Goal: Transaction & Acquisition: Purchase product/service

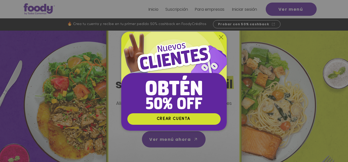
click at [221, 36] on icon "Volver al sitio" at bounding box center [221, 37] width 4 height 4
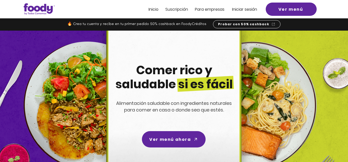
click at [157, 9] on span "Inicio" at bounding box center [153, 9] width 10 height 6
click at [152, 10] on span "Inicio" at bounding box center [153, 9] width 10 height 6
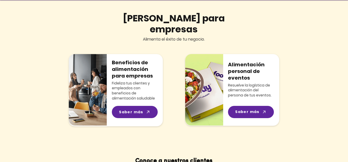
scroll to position [415, 0]
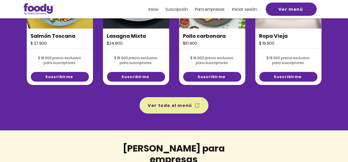
click at [178, 106] on span "Ver todo el menú" at bounding box center [170, 105] width 44 height 6
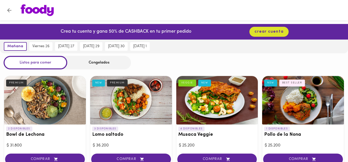
click at [96, 65] on div "Congelados" at bounding box center [99, 62] width 64 height 13
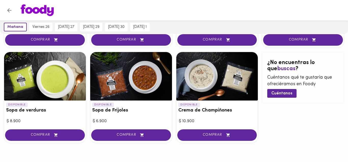
scroll to position [337, 0]
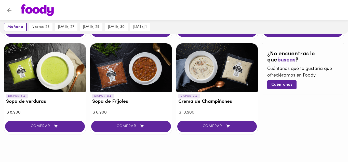
click at [45, 86] on div at bounding box center [45, 67] width 82 height 48
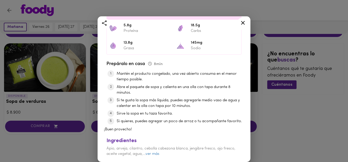
scroll to position [157, 0]
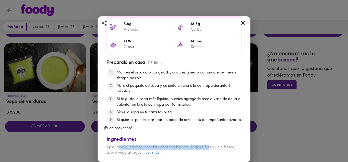
drag, startPoint x: 119, startPoint y: 146, endPoint x: 209, endPoint y: 143, distance: 90.1
click at [209, 143] on div "Ingredientes Apio, arveja, cilantro, cebolla cabezona blanca, jengibre fresco, …" at bounding box center [174, 144] width 140 height 27
click at [156, 153] on link "ver más" at bounding box center [152, 152] width 14 height 4
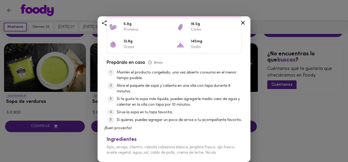
click at [243, 23] on icon at bounding box center [243, 23] width 4 height 4
